Goal: Transaction & Acquisition: Purchase product/service

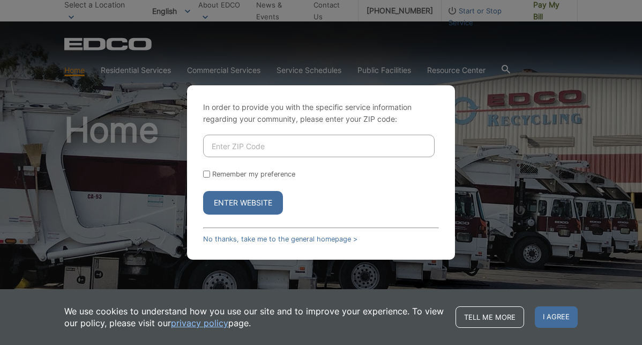
click at [243, 156] on input "Enter ZIP Code" at bounding box center [319, 146] width 232 height 23
type input "90245"
click at [247, 212] on button "Enter Website" at bounding box center [243, 203] width 80 height 24
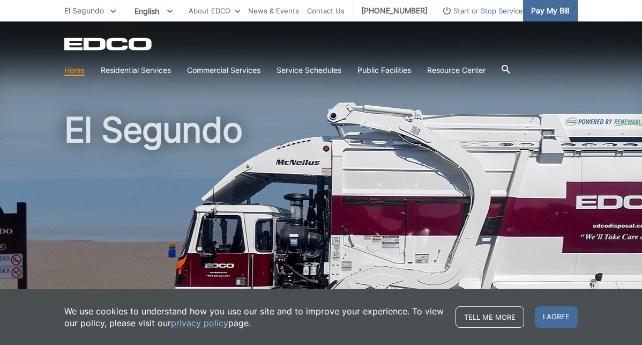
click at [535, 11] on span "Pay My Bill" at bounding box center [550, 11] width 38 height 12
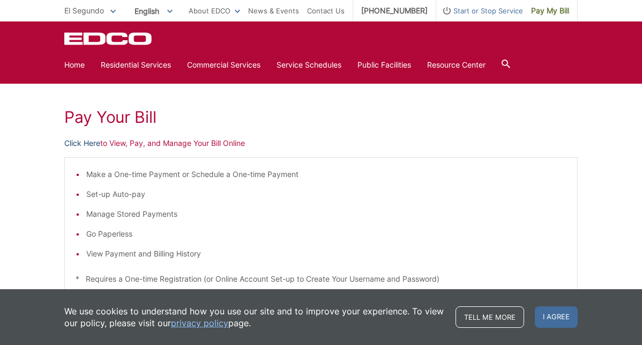
scroll to position [132, 0]
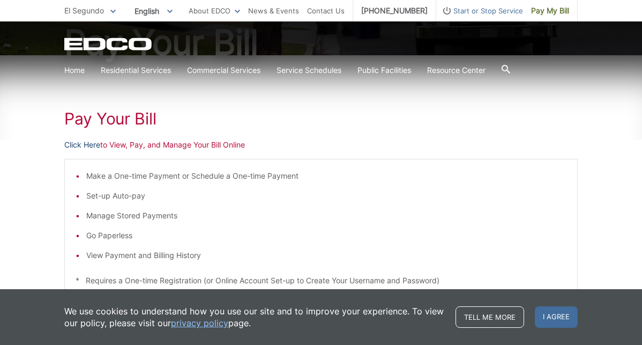
click at [79, 147] on link "Click Here" at bounding box center [82, 145] width 36 height 12
